Goal: Task Accomplishment & Management: Manage account settings

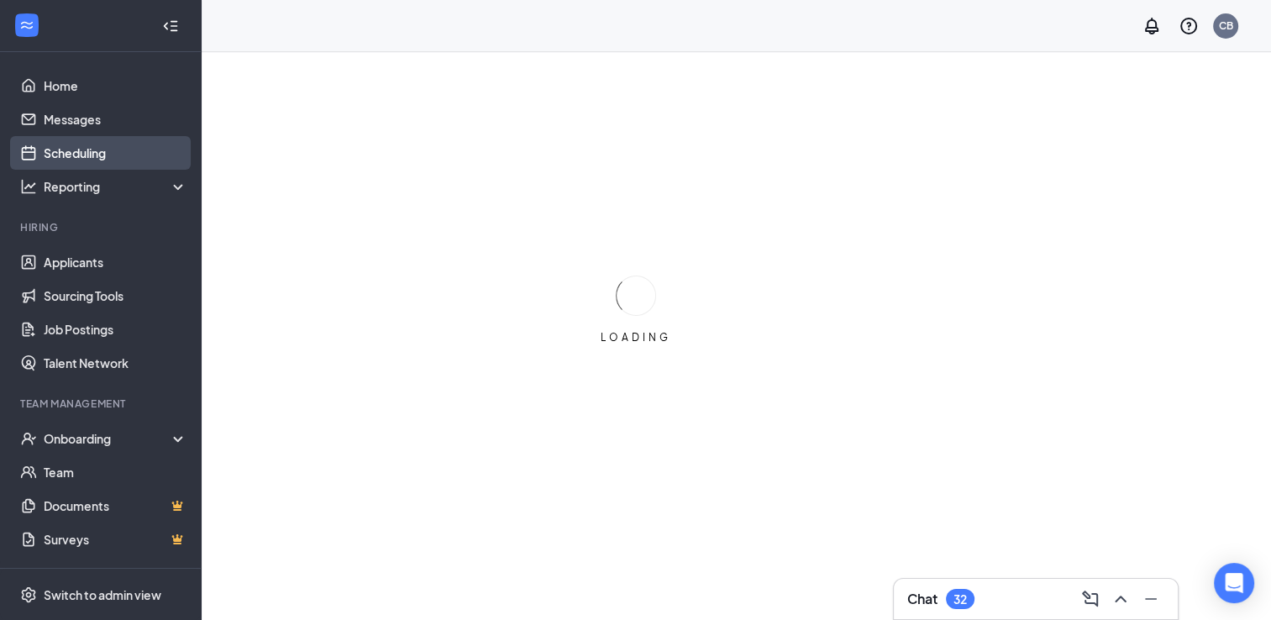
click at [124, 150] on link "Scheduling" at bounding box center [116, 153] width 144 height 34
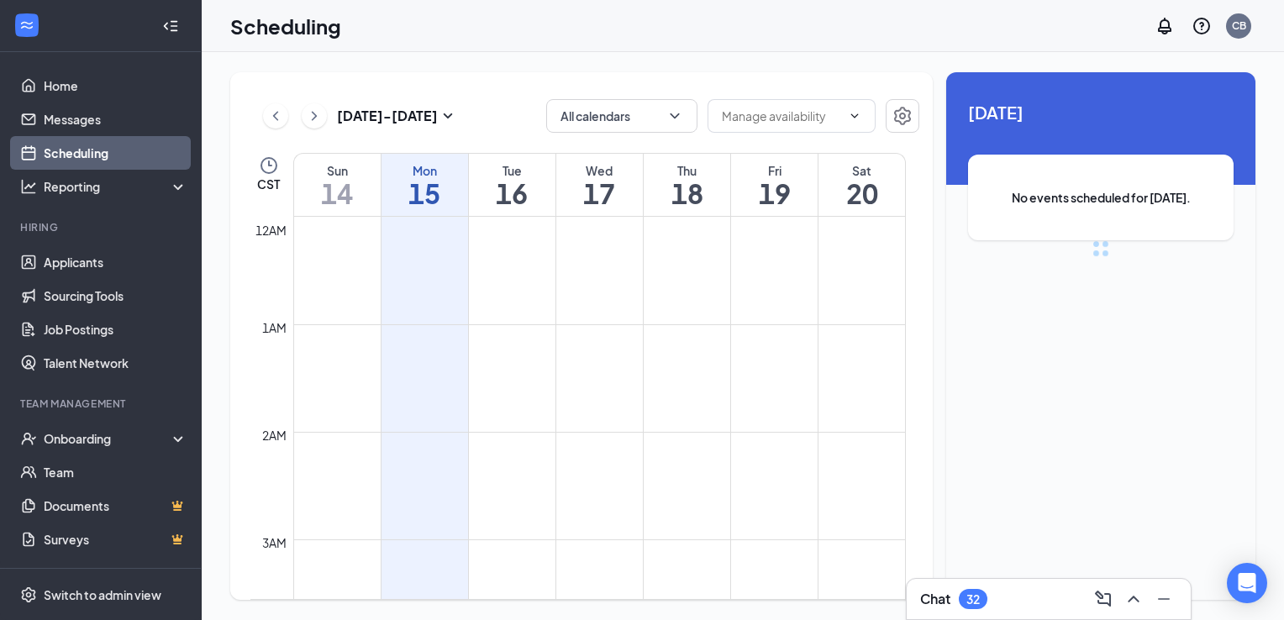
scroll to position [826, 0]
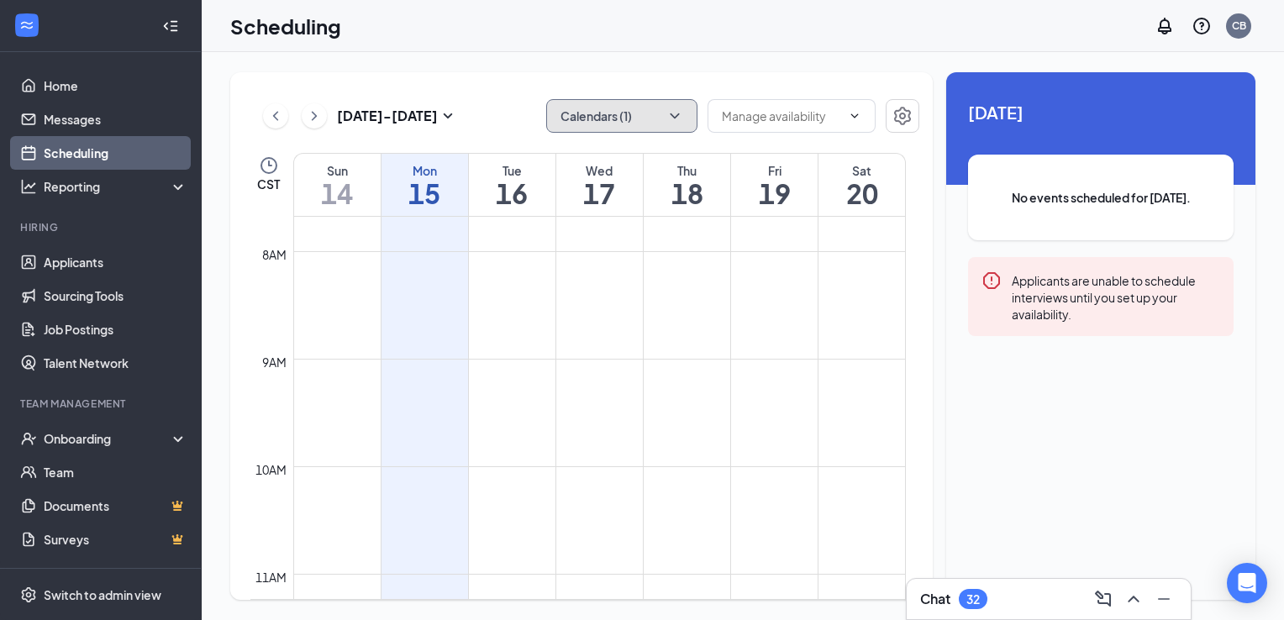
click at [593, 113] on button "Calendars (1)" at bounding box center [621, 116] width 151 height 34
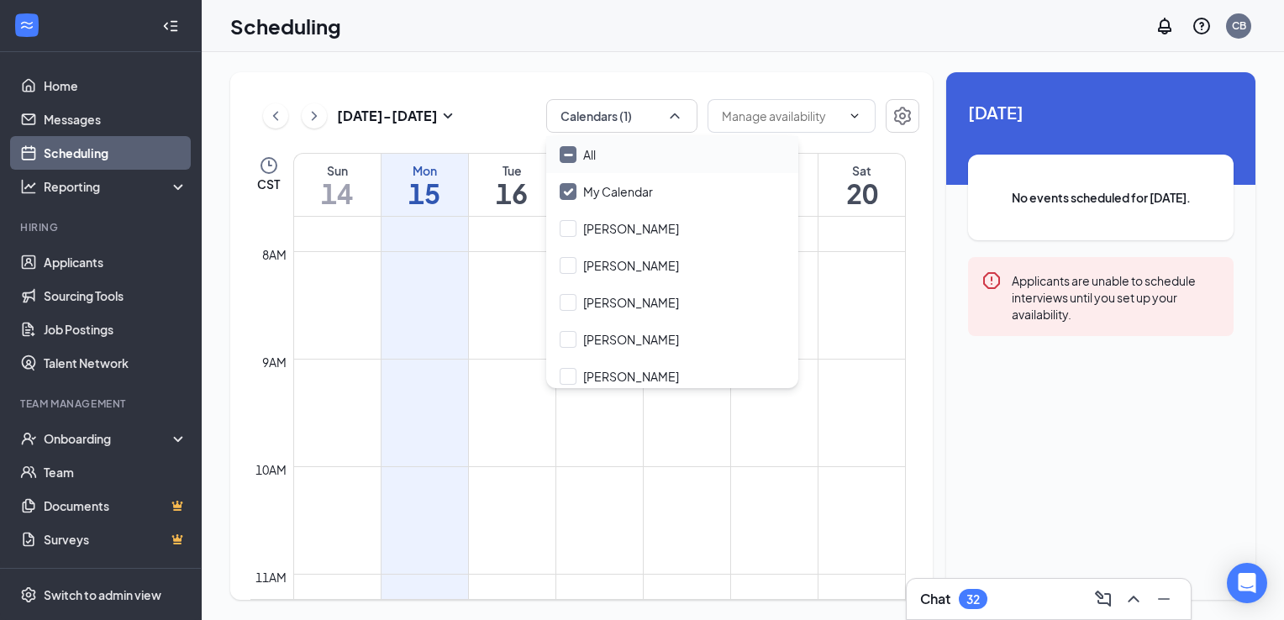
click at [618, 161] on div "All" at bounding box center [672, 154] width 252 height 37
checkbox input "true"
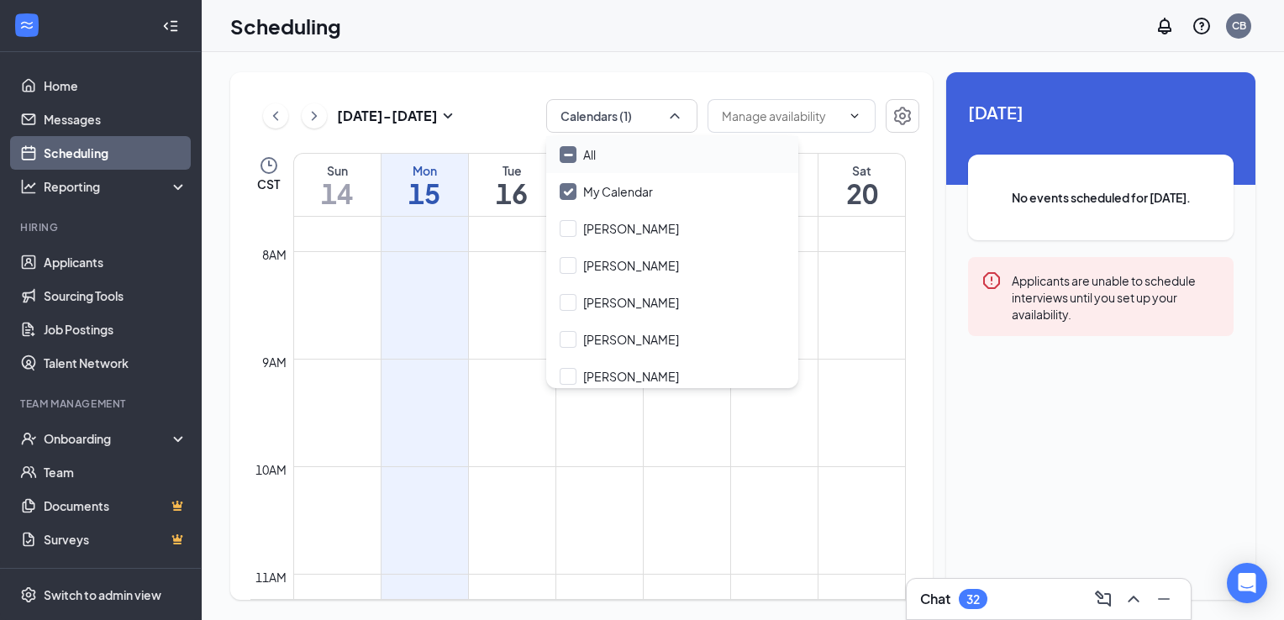
checkbox input "true"
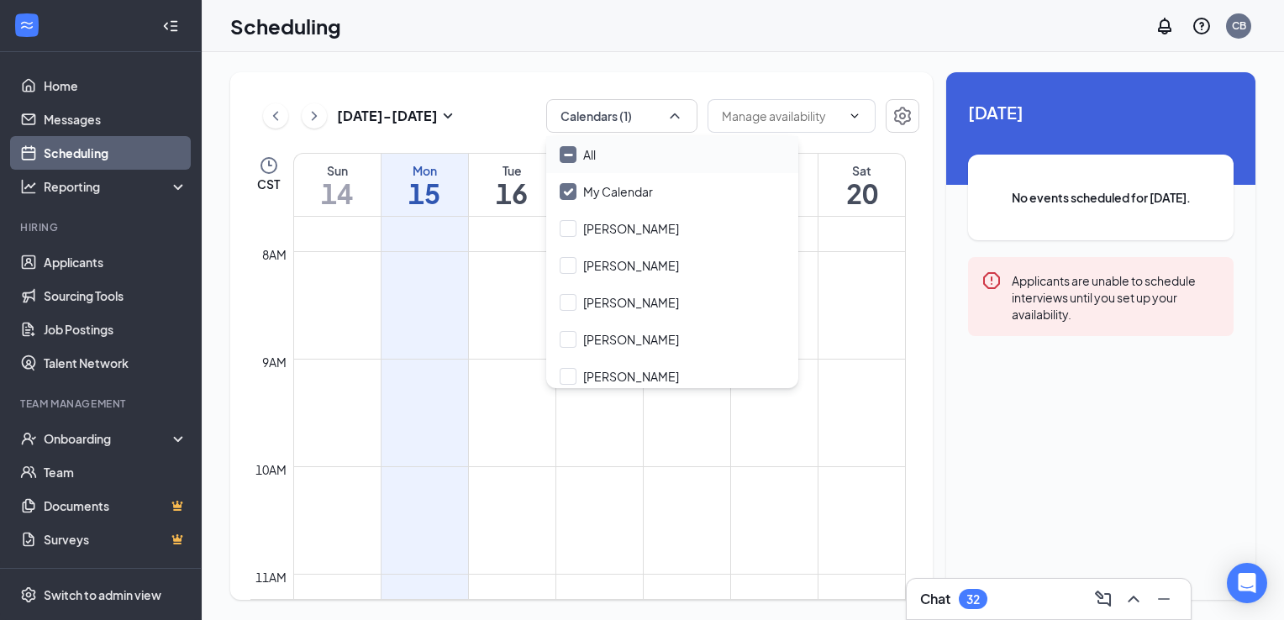
checkbox input "true"
click at [507, 134] on div "[DATE] - [DATE] All calendars CST Sun 14 Mon 15 Tue 16 Wed 17 Thu 18 Fri 19 Sat…" at bounding box center [581, 336] width 703 height 528
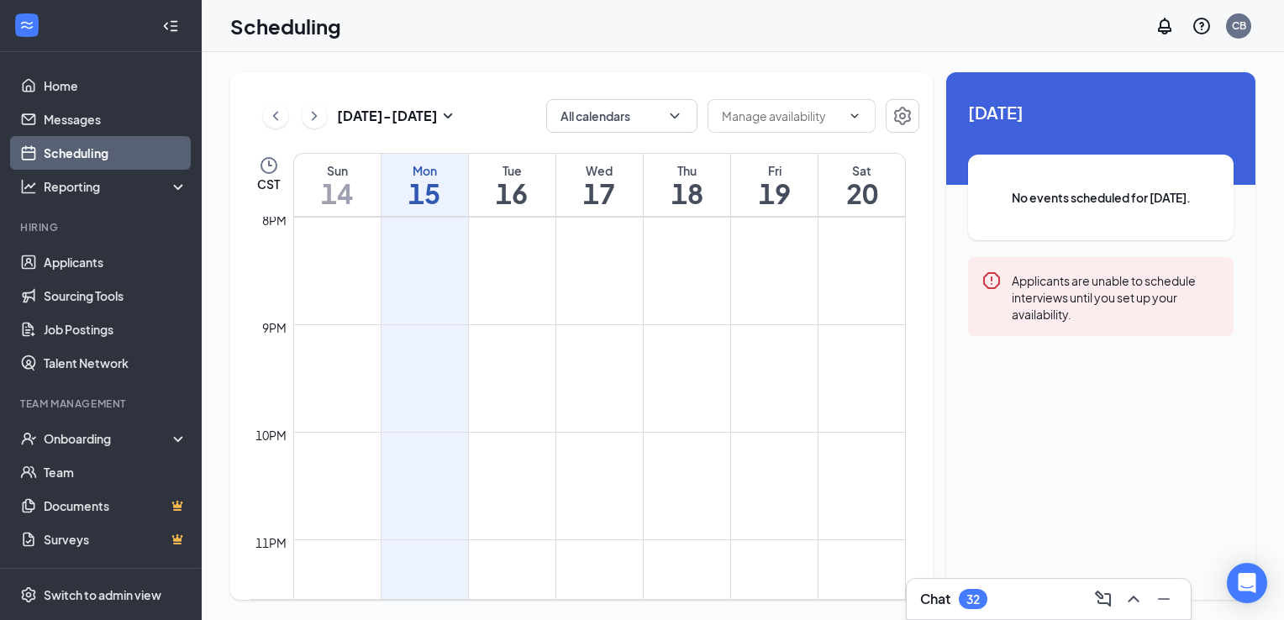
scroll to position [2198, 0]
